Goal: Find specific page/section: Find specific page/section

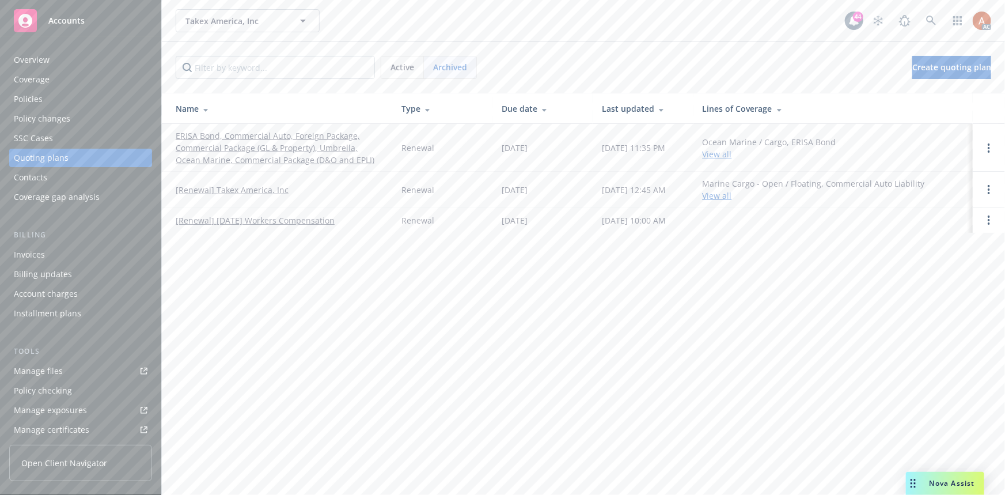
click at [48, 374] on div "Manage files" at bounding box center [38, 371] width 49 height 18
